Goal: Task Accomplishment & Management: Manage account settings

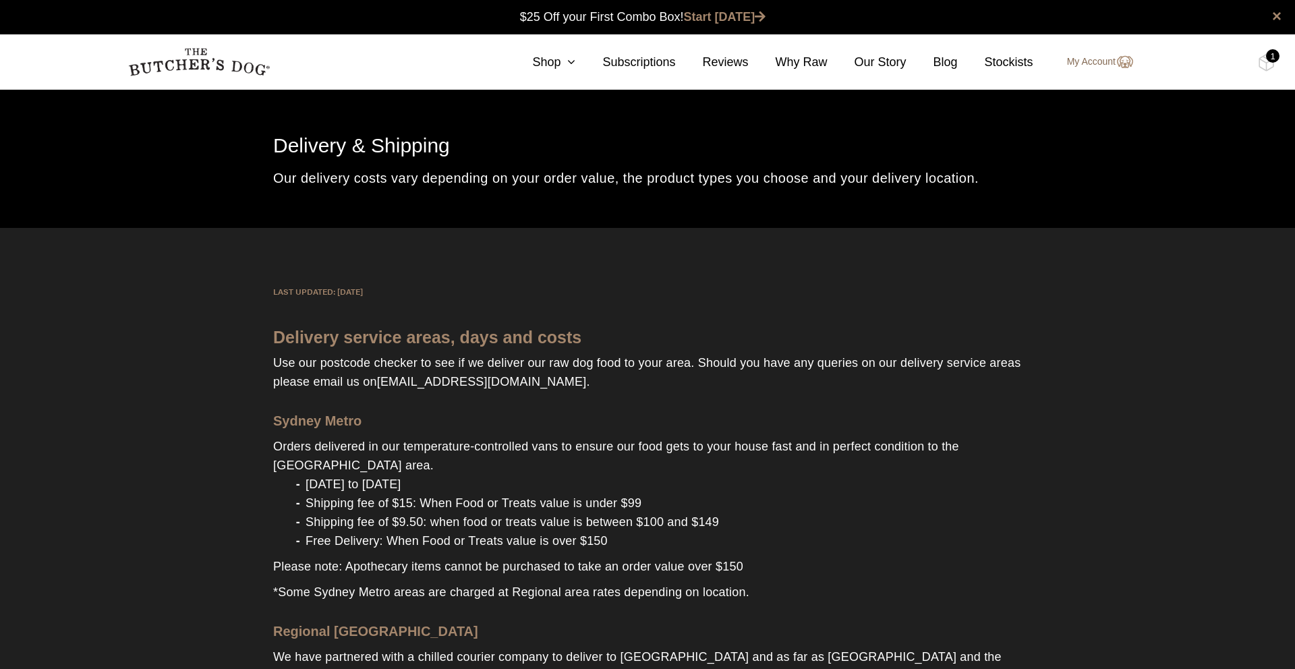
click at [1098, 62] on link "My Account" at bounding box center [1093, 62] width 80 height 16
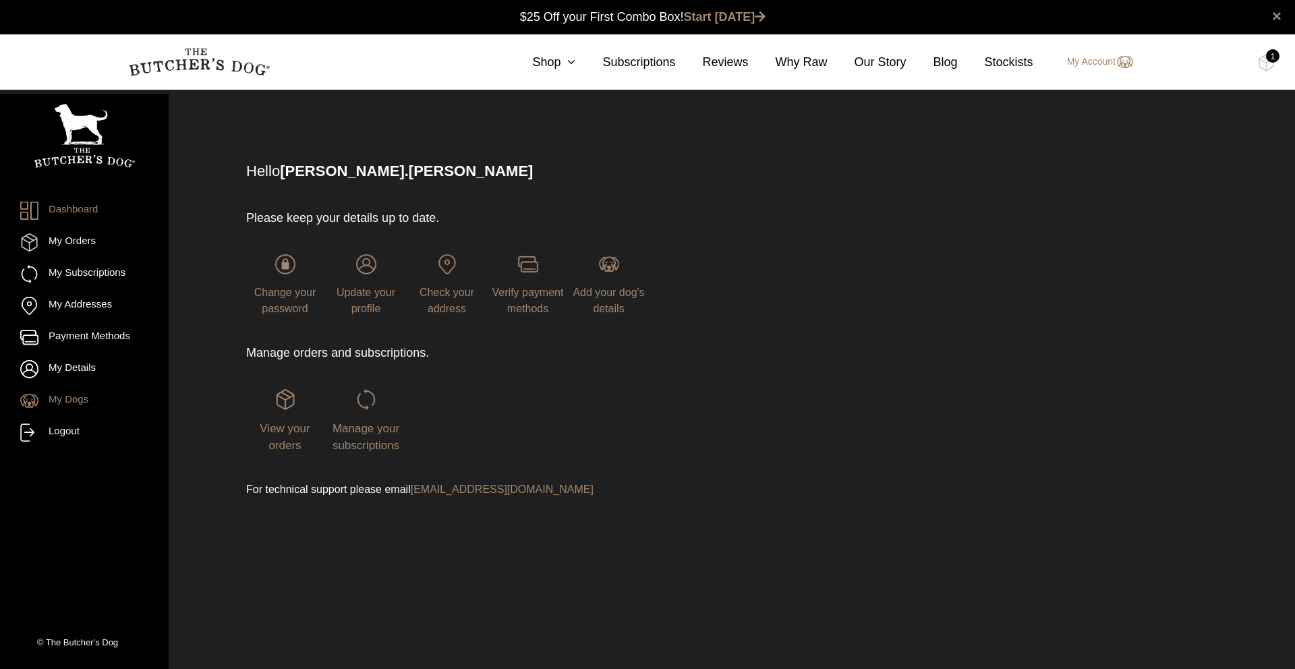
click at [71, 394] on link "My Dogs" at bounding box center [84, 401] width 128 height 18
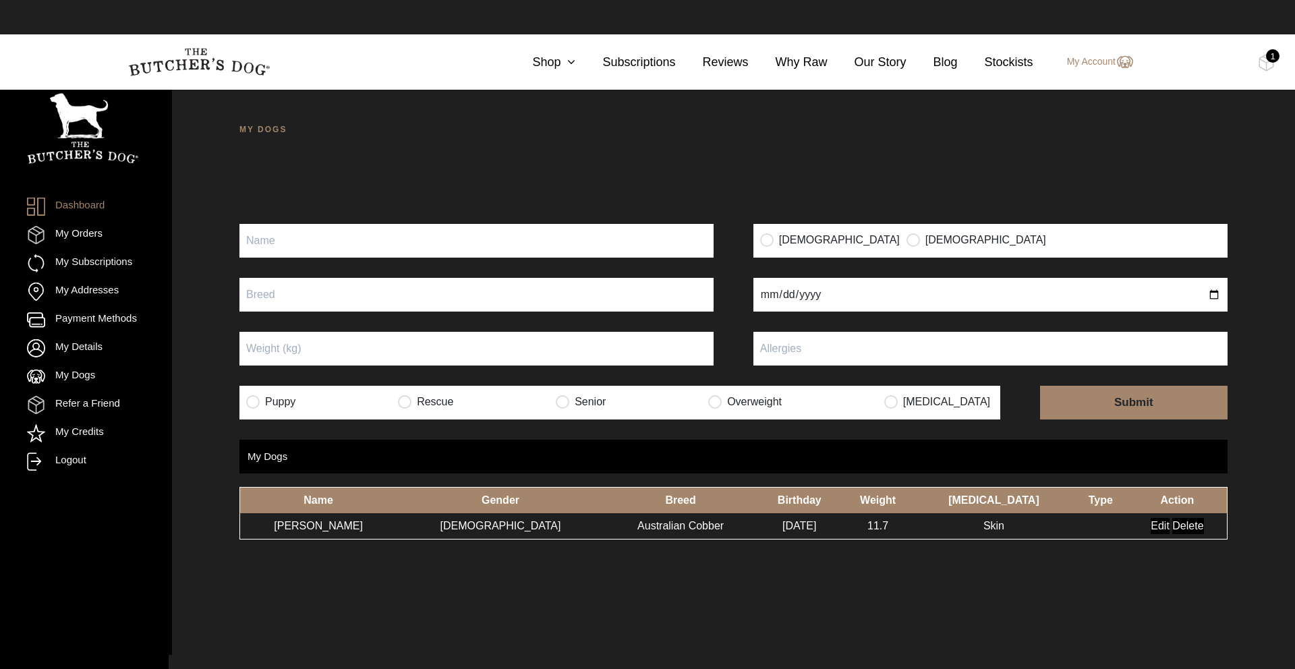
scroll to position [1, 0]
